Goal: Check status

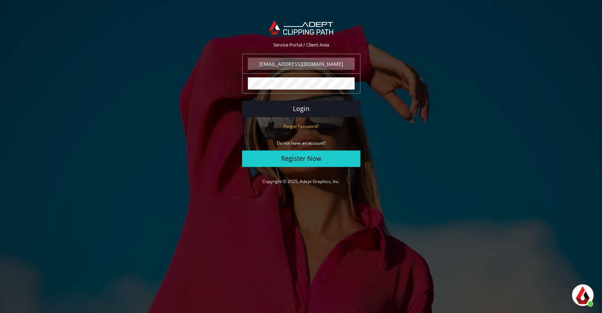
scroll to position [205, 0]
click at [290, 106] on button "Login" at bounding box center [301, 109] width 118 height 16
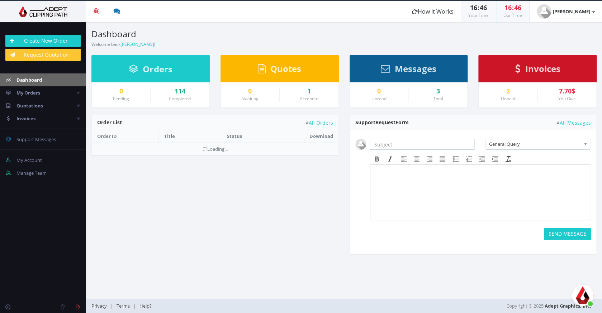
scroll to position [205, 0]
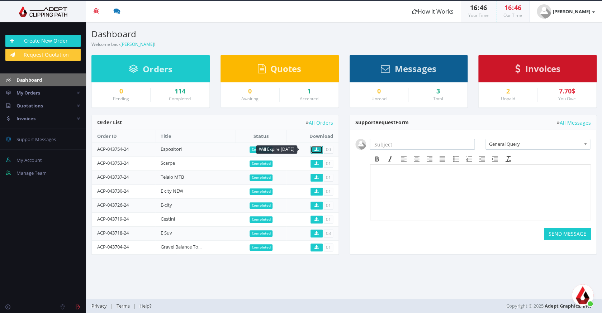
click at [314, 151] on link at bounding box center [316, 150] width 12 height 8
